Goal: Information Seeking & Learning: Check status

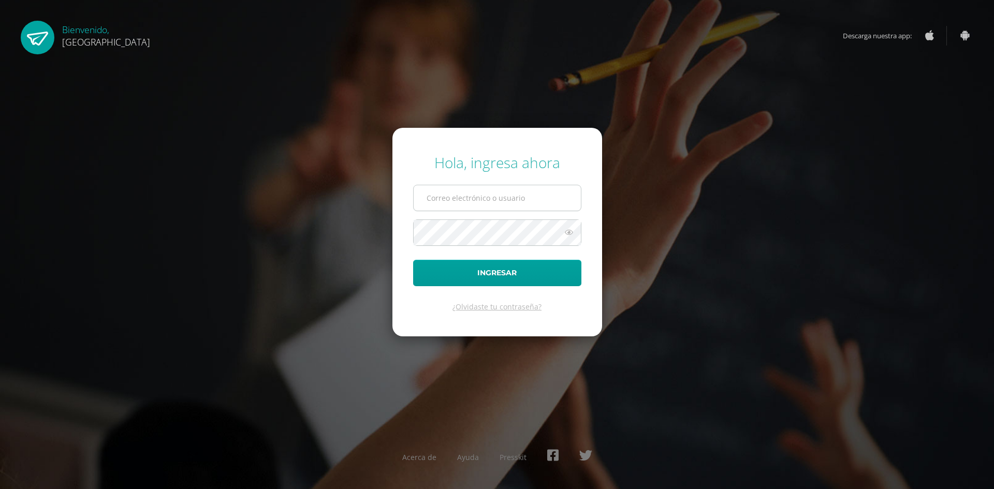
drag, startPoint x: 0, startPoint y: 0, endPoint x: 527, endPoint y: 197, distance: 563.1
click at [527, 197] on input "text" at bounding box center [497, 197] width 167 height 25
type input "[EMAIL_ADDRESS][DOMAIN_NAME]"
click at [413, 260] on button "Ingresar" at bounding box center [497, 273] width 168 height 26
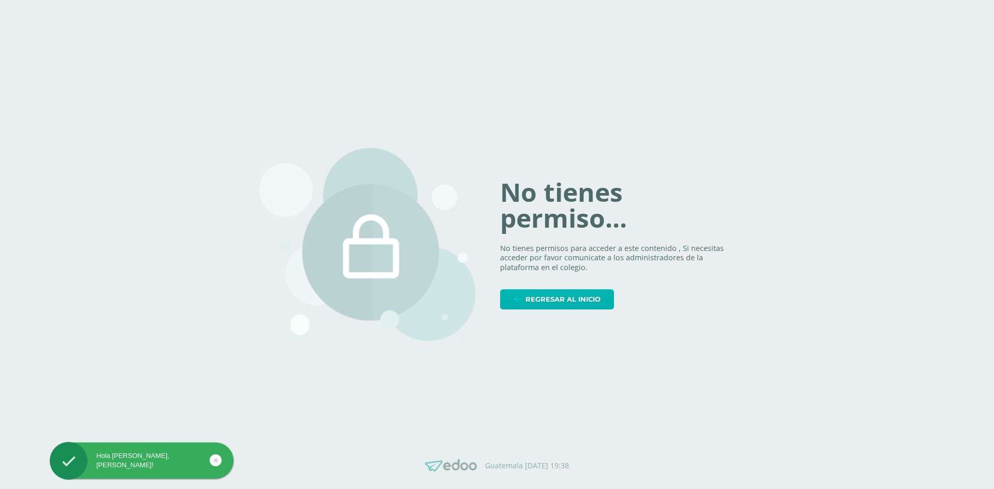
click at [524, 297] on link "Regresar al inicio" at bounding box center [557, 299] width 114 height 20
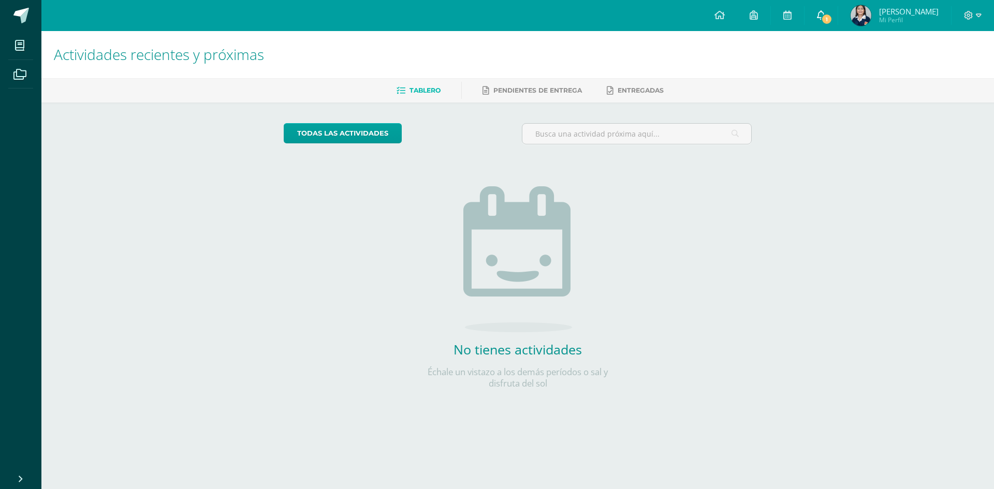
click at [821, 21] on span "1" at bounding box center [826, 18] width 11 height 11
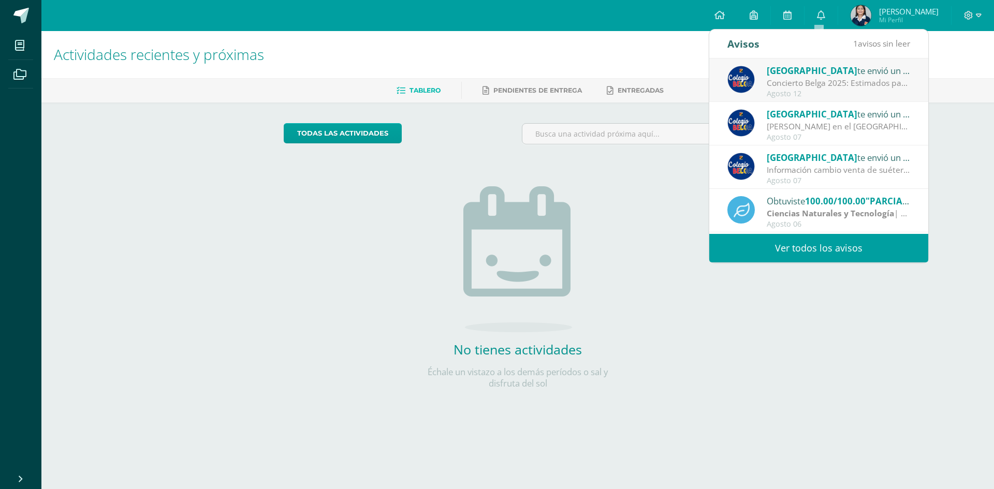
click at [804, 229] on div "Obtuviste 100.00/100.00 "PARCIAL DE REPRODUCCIÓN" en Ciencias Naturales y Tecno…" at bounding box center [818, 210] width 219 height 43
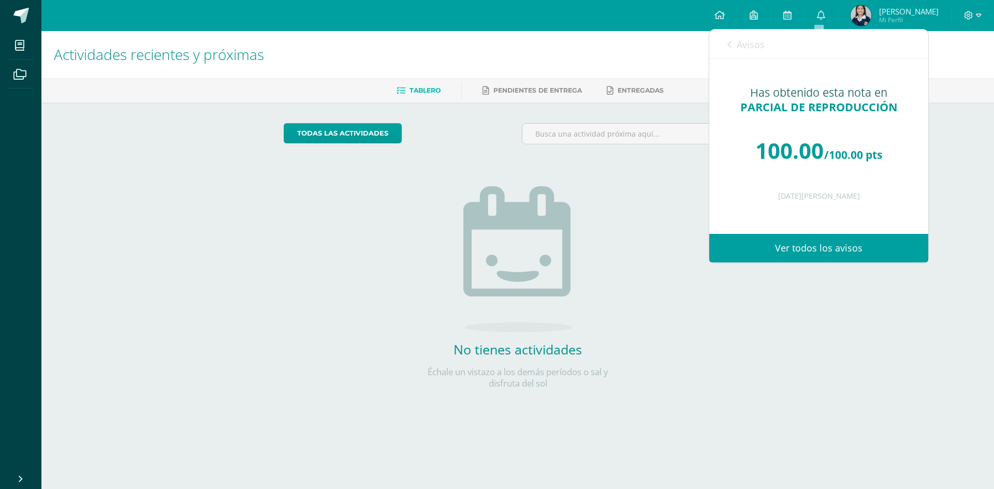
click at [804, 229] on div "Has obtenido esta nota en PARCIAL DE REPRODUCCIÓN 100.00 /100.00 pts 06 de Agos…" at bounding box center [818, 145] width 219 height 175
click at [800, 243] on link "Ver todos los avisos" at bounding box center [818, 248] width 219 height 28
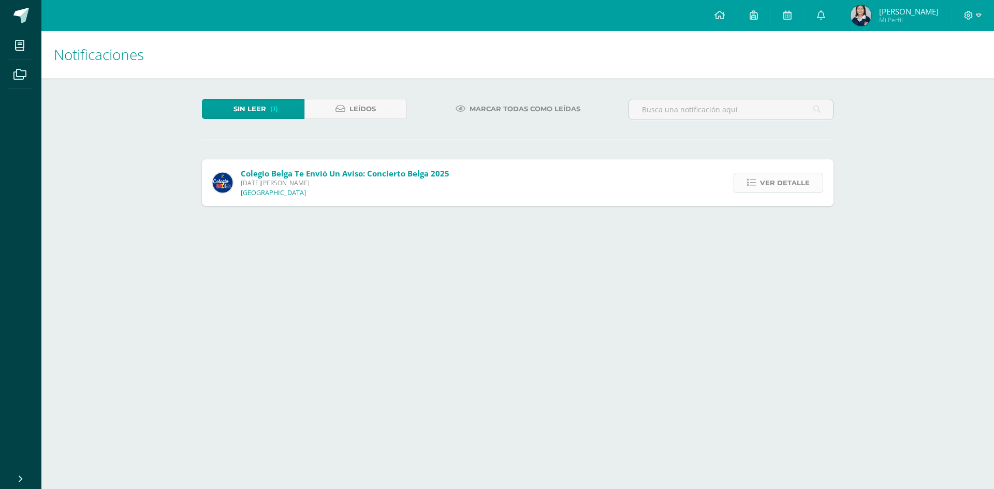
click at [759, 174] on link "Ver detalle" at bounding box center [778, 183] width 90 height 20
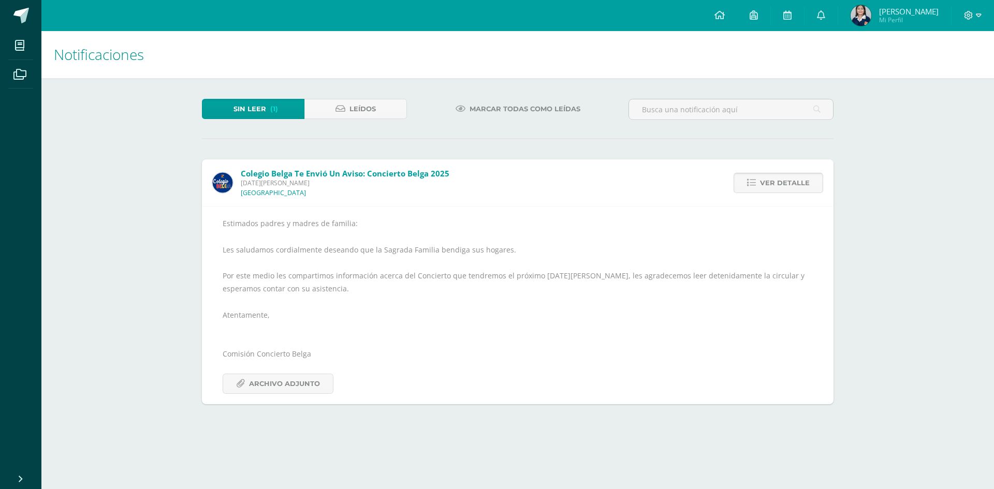
click at [759, 175] on link "Ver detalle" at bounding box center [778, 183] width 90 height 20
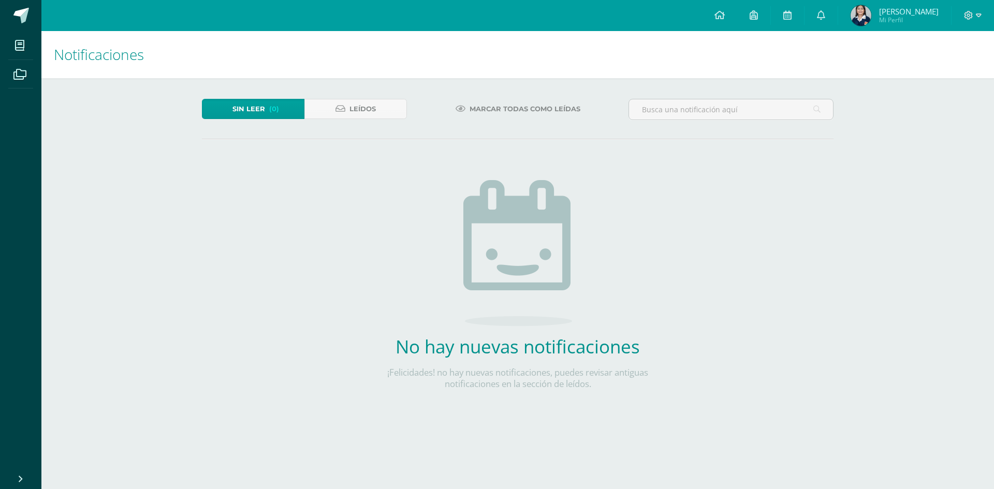
click at [956, 20] on div at bounding box center [972, 15] width 42 height 31
click at [965, 17] on icon at bounding box center [968, 15] width 9 height 9
click at [960, 79] on div "Configuración Cerrar sesión" at bounding box center [940, 63] width 82 height 40
click at [952, 65] on link "Cerrar sesión" at bounding box center [940, 70] width 82 height 15
